Goal: Transaction & Acquisition: Subscribe to service/newsletter

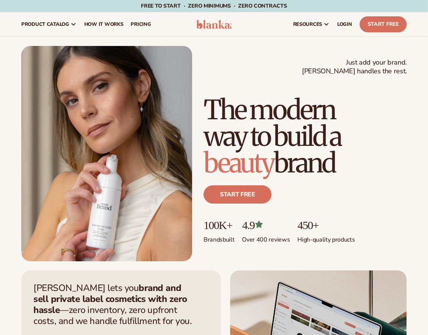
click at [256, 139] on h1 "The modern way to build a beauty brand" at bounding box center [305, 137] width 203 height 80
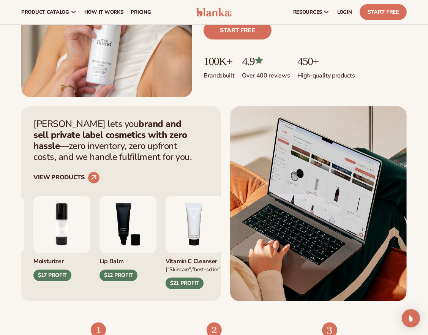
scroll to position [25, 0]
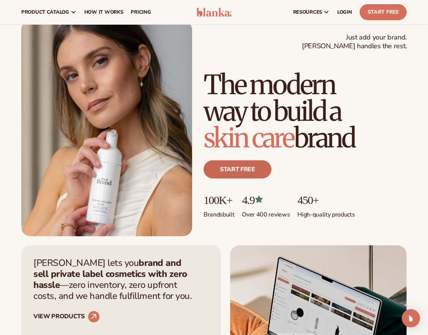
click at [239, 170] on link "Start free" at bounding box center [238, 169] width 68 height 18
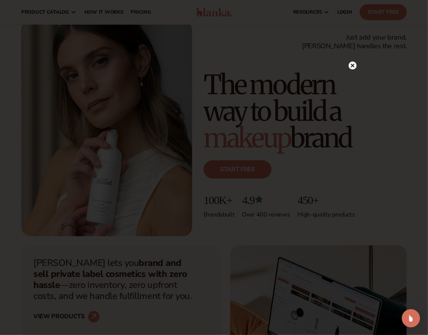
click at [195, 84] on iframe at bounding box center [215, 167] width 274 height 205
click at [350, 75] on div at bounding box center [353, 80] width 8 height 13
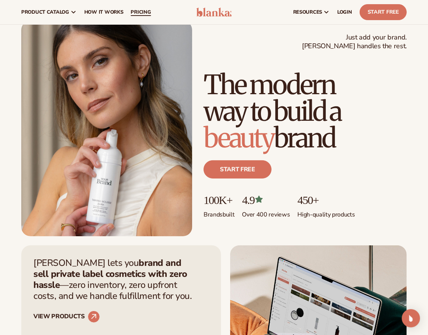
click at [145, 21] on link "pricing" at bounding box center [141, 12] width 28 height 24
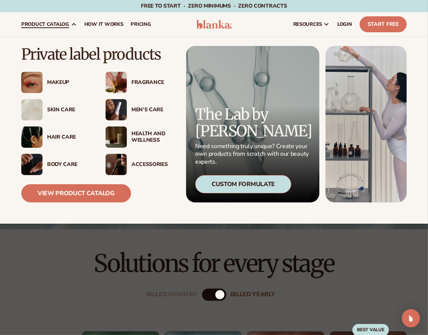
click at [54, 84] on div "Makeup" at bounding box center [68, 82] width 43 height 6
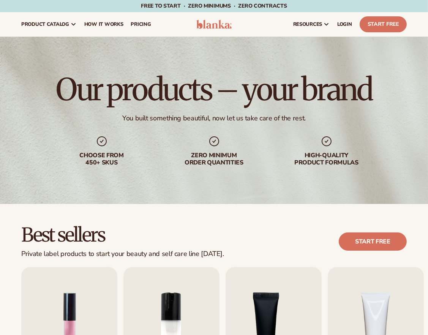
scroll to position [177, 0]
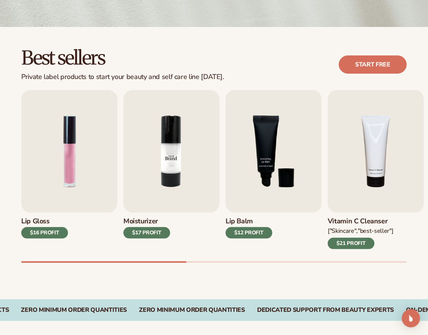
click at [170, 178] on img "2 / 9" at bounding box center [172, 151] width 96 height 123
click at [184, 160] on img "2 / 9" at bounding box center [172, 151] width 96 height 123
click at [169, 155] on img "2 / 9" at bounding box center [172, 151] width 96 height 123
click at [161, 184] on img "2 / 9" at bounding box center [172, 151] width 96 height 123
click at [202, 106] on img "2 / 9" at bounding box center [172, 151] width 96 height 123
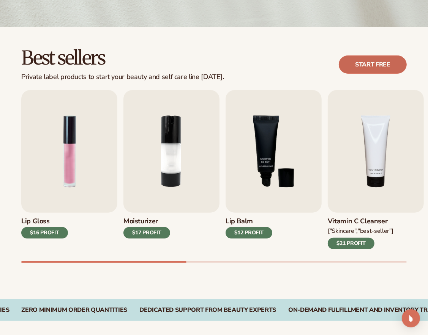
click at [372, 62] on link "Start free" at bounding box center [373, 64] width 68 height 18
